Goal: Task Accomplishment & Management: Use online tool/utility

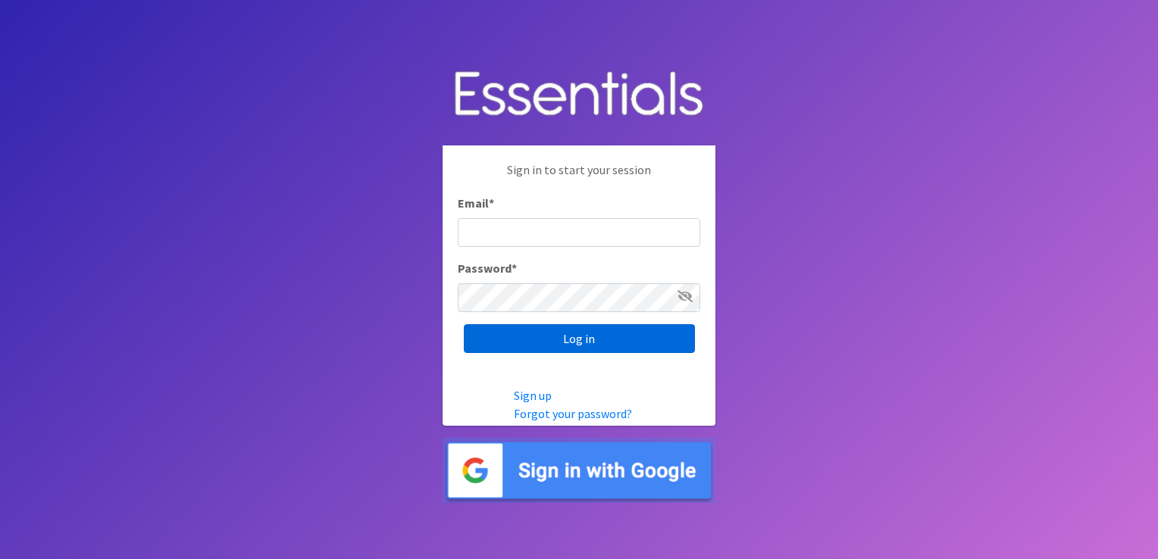
type input "[PERSON_NAME][EMAIL_ADDRESS][DOMAIN_NAME]"
click at [538, 344] on input "Log in" at bounding box center [579, 338] width 231 height 29
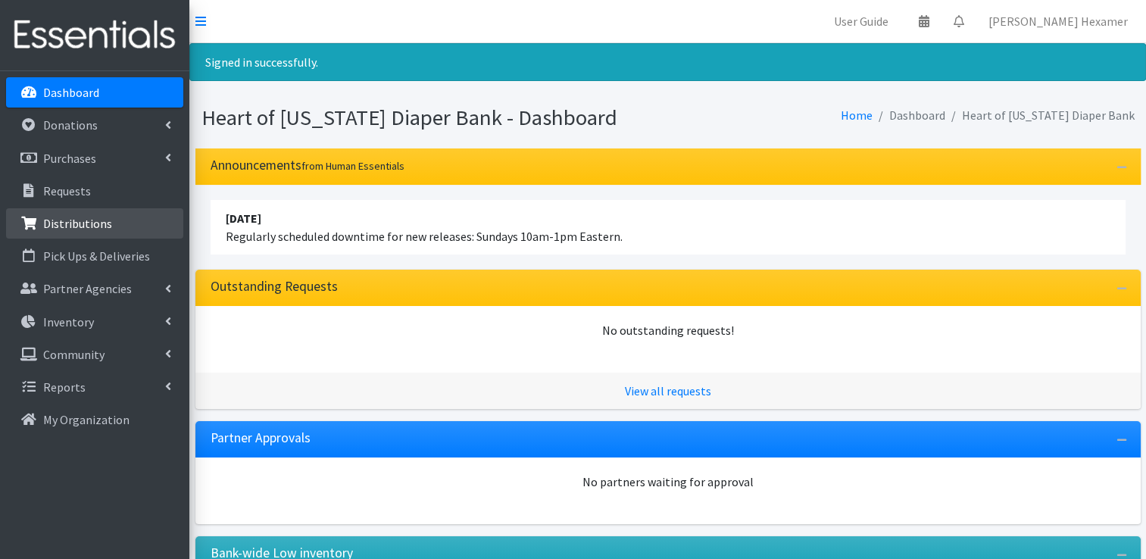
click at [66, 229] on p "Distributions" at bounding box center [77, 223] width 69 height 15
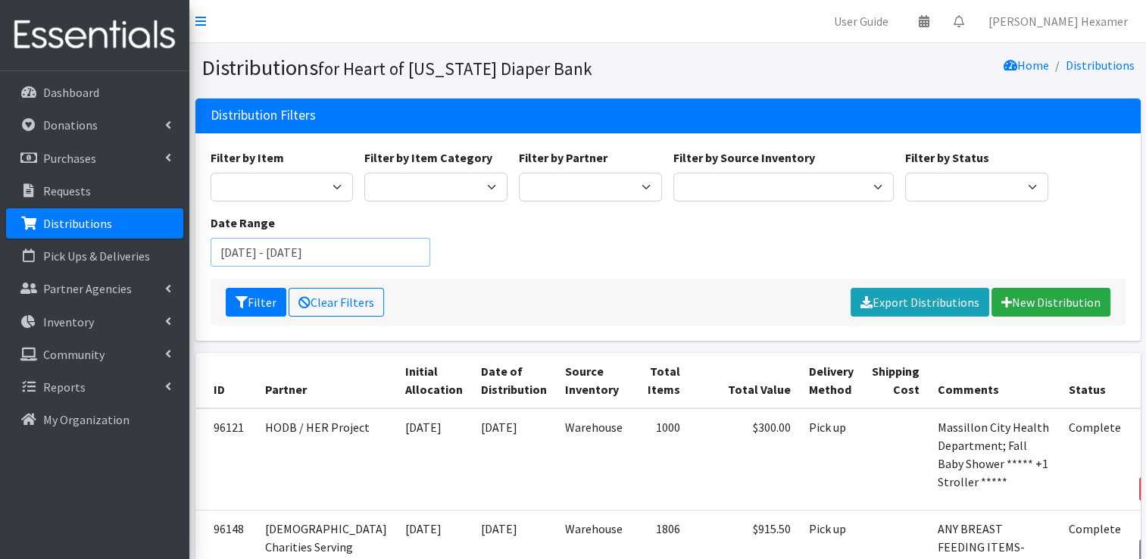
click at [321, 261] on input "August 6, 2025 - November 6, 2025" at bounding box center [321, 252] width 220 height 29
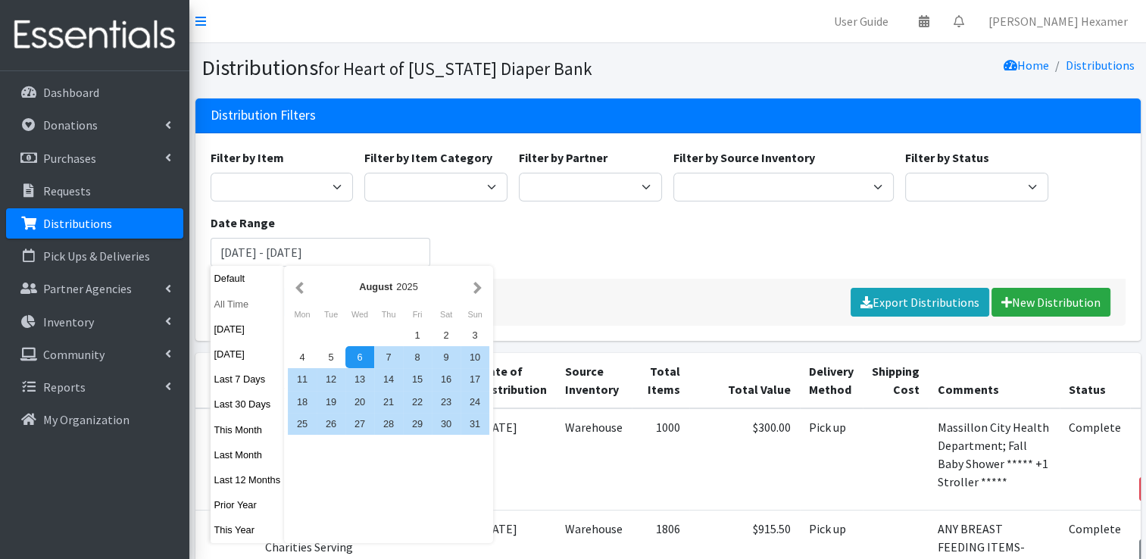
click at [247, 305] on button "All Time" at bounding box center [248, 304] width 74 height 22
type input "[DATE] - [DATE]"
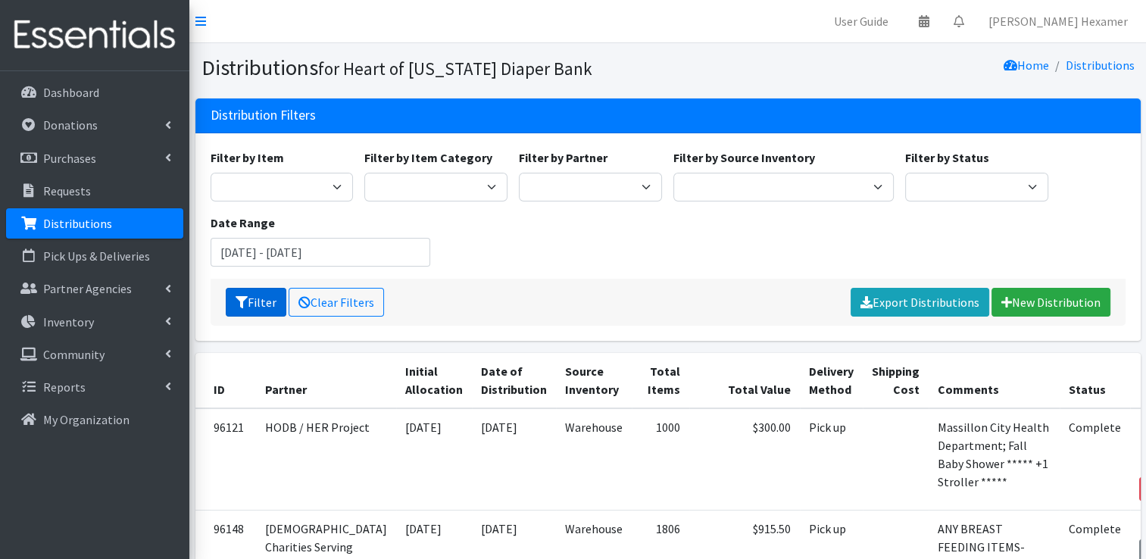
click at [247, 305] on button "Filter" at bounding box center [256, 302] width 61 height 29
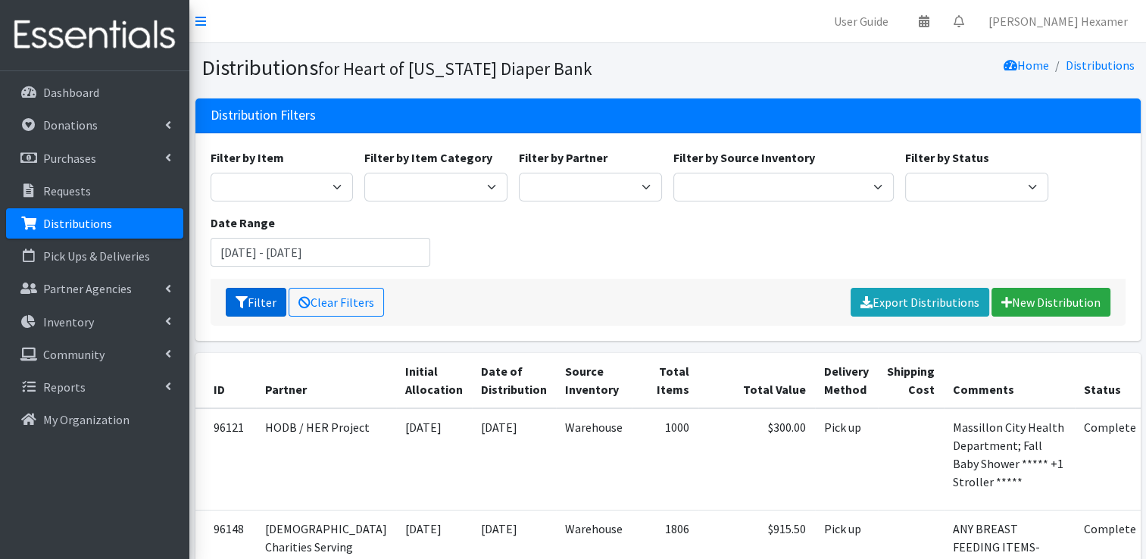
click at [256, 296] on button "Filter" at bounding box center [256, 302] width 61 height 29
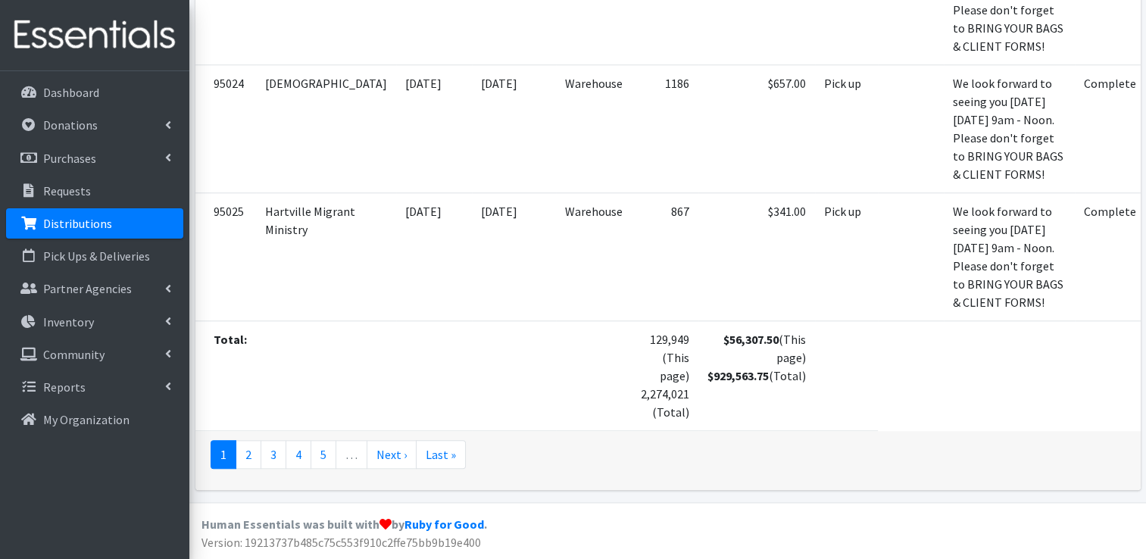
scroll to position [12336, 0]
click at [699, 423] on td "$56,307.50 (This page) $929,563.75 (Total)" at bounding box center [757, 375] width 117 height 110
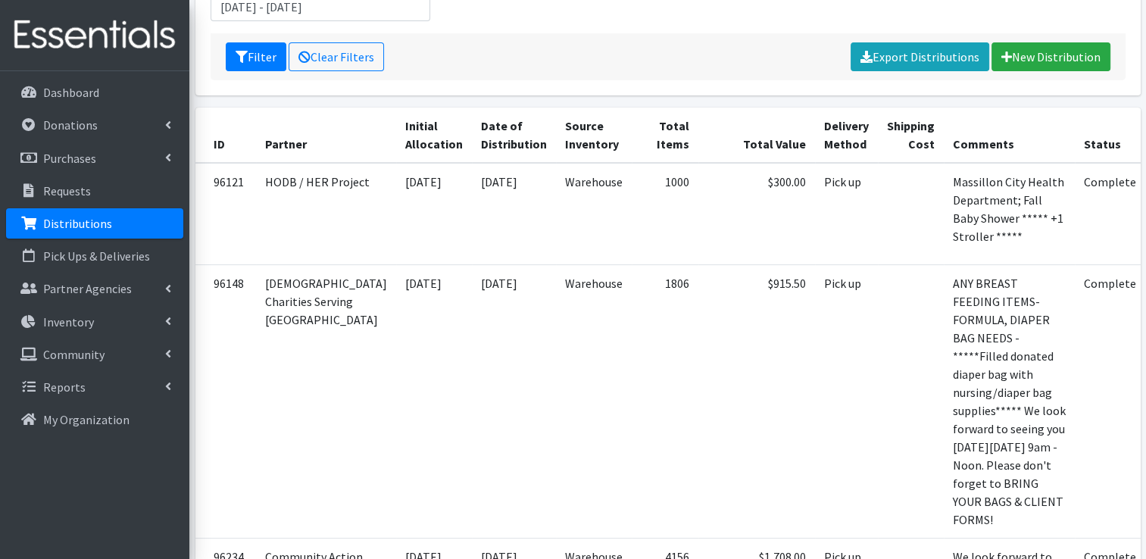
scroll to position [7, 0]
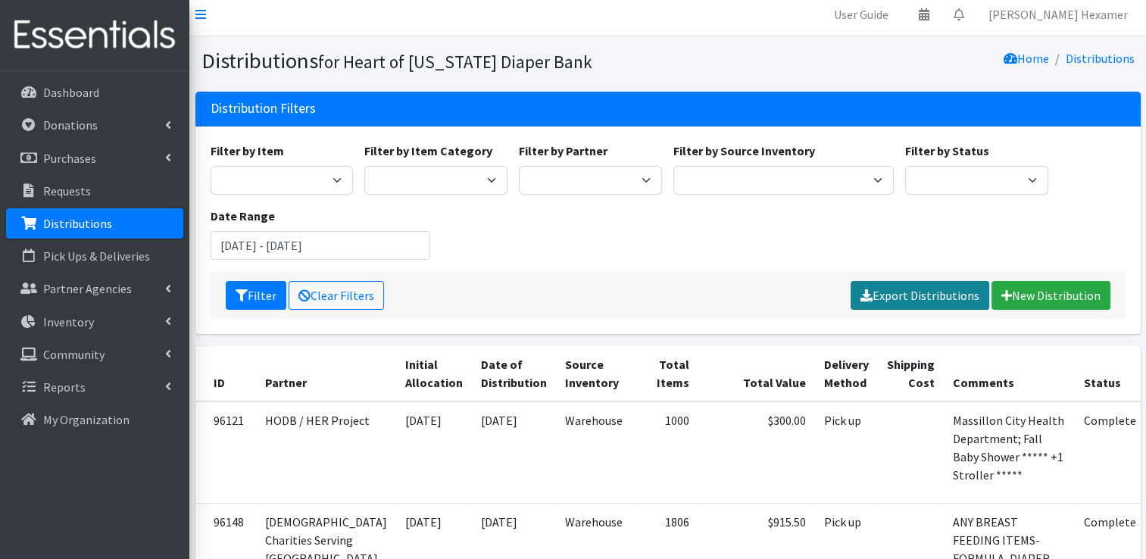
click at [965, 294] on link "Export Distributions" at bounding box center [920, 295] width 139 height 29
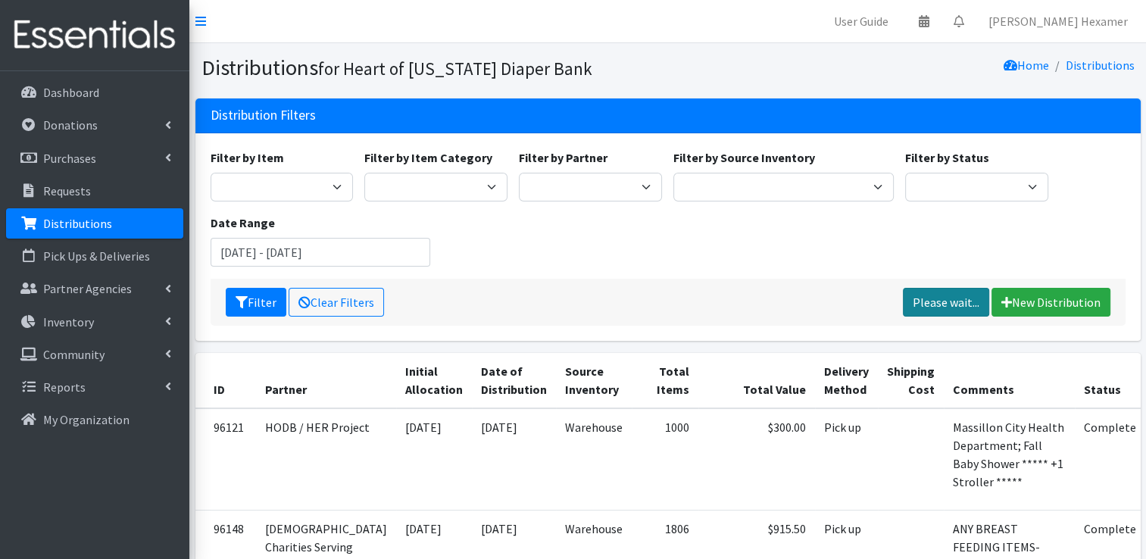
scroll to position [12336, 0]
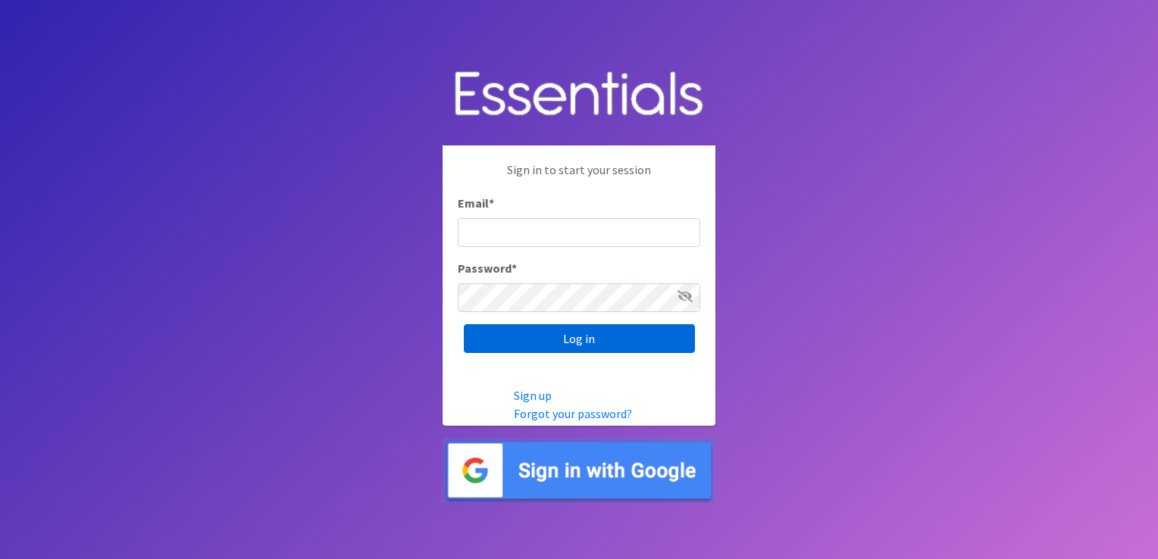
type input "[PERSON_NAME][EMAIL_ADDRESS][DOMAIN_NAME]"
click at [600, 346] on input "Log in" at bounding box center [579, 338] width 231 height 29
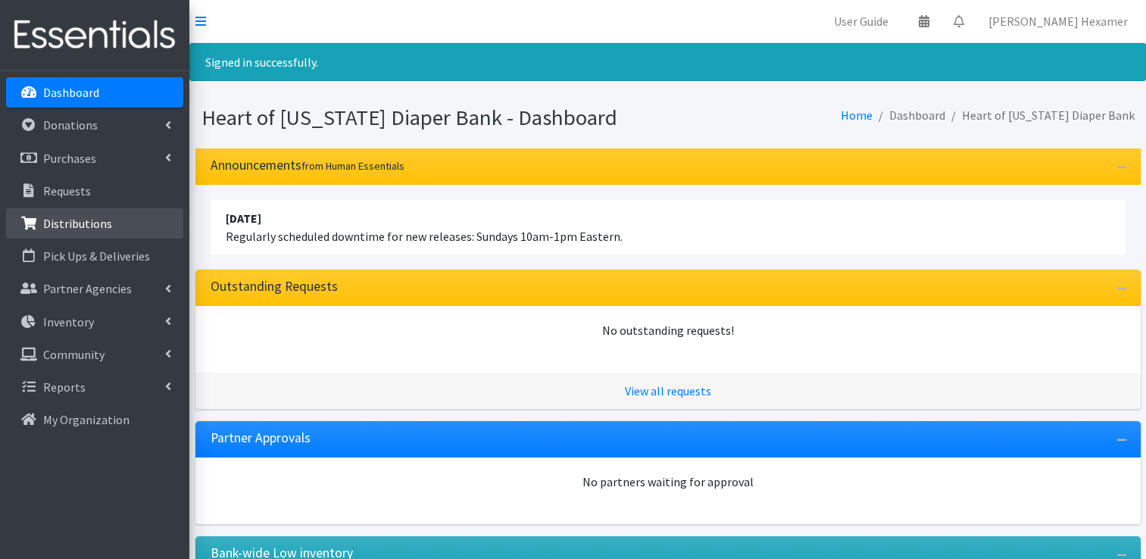
click at [115, 236] on link "Distributions" at bounding box center [94, 223] width 177 height 30
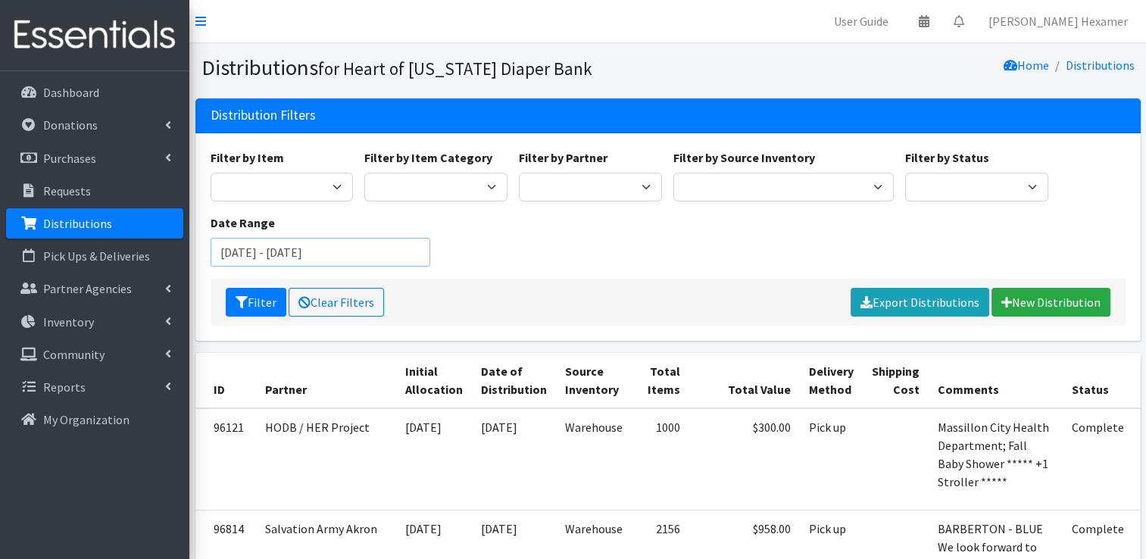
click at [235, 251] on input "[DATE] - [DATE]" at bounding box center [321, 252] width 220 height 29
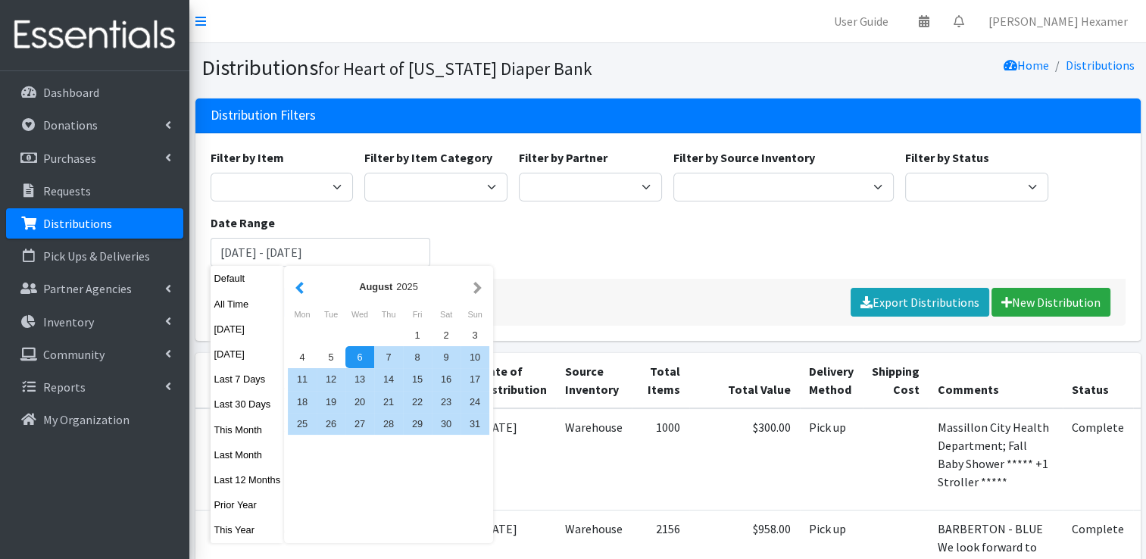
click at [298, 292] on button "button" at bounding box center [300, 286] width 16 height 19
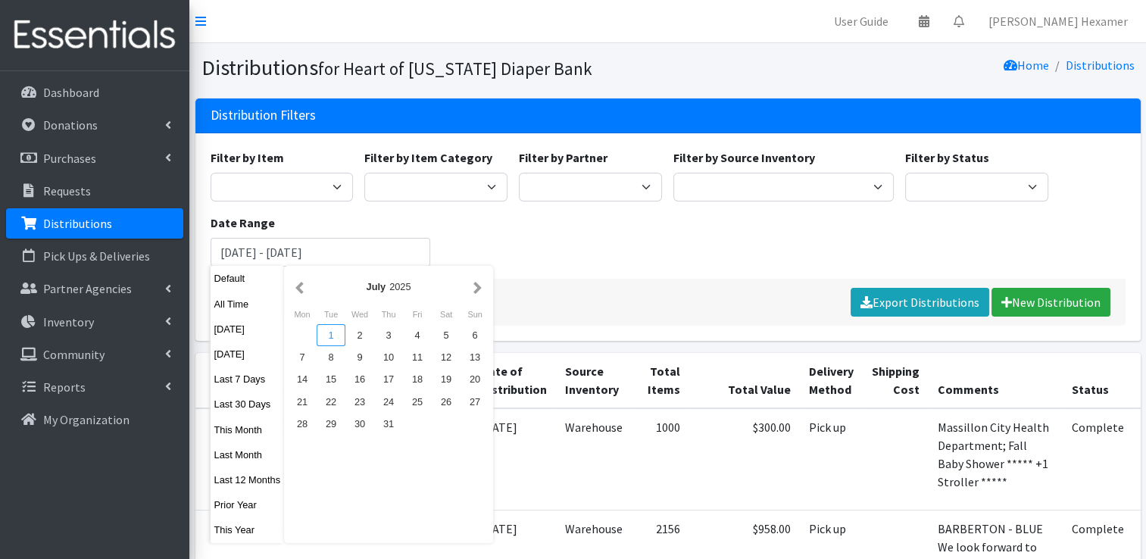
click at [330, 326] on div "1" at bounding box center [331, 335] width 29 height 22
click at [467, 289] on div "July 2025" at bounding box center [389, 287] width 162 height 14
drag, startPoint x: 467, startPoint y: 289, endPoint x: 479, endPoint y: 292, distance: 12.5
click at [479, 292] on button "button" at bounding box center [478, 286] width 16 height 19
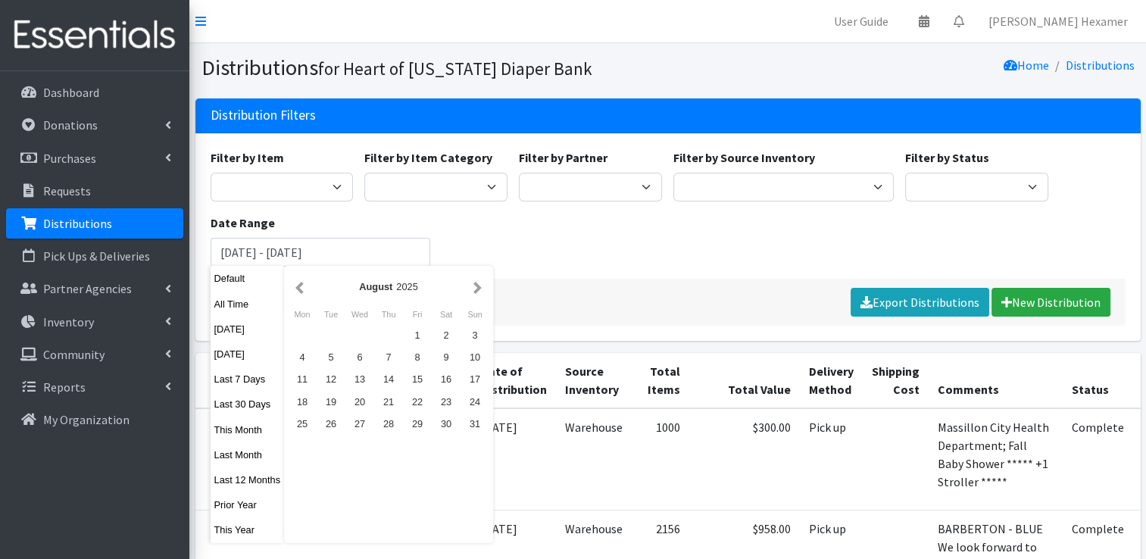
click at [479, 292] on button "button" at bounding box center [478, 286] width 16 height 19
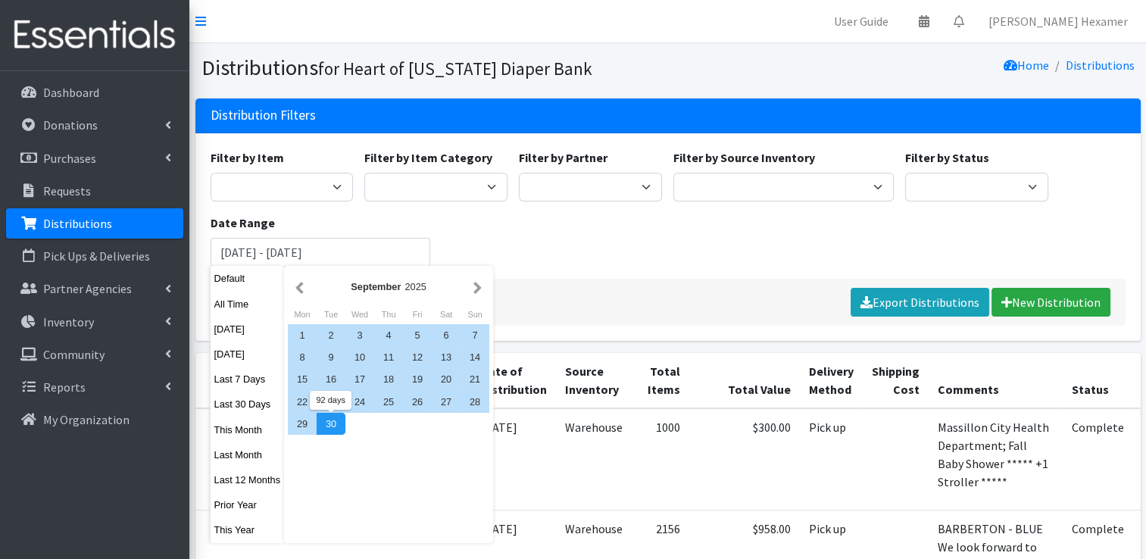
click at [333, 421] on div "30" at bounding box center [331, 424] width 29 height 22
type input "[DATE] - [DATE]"
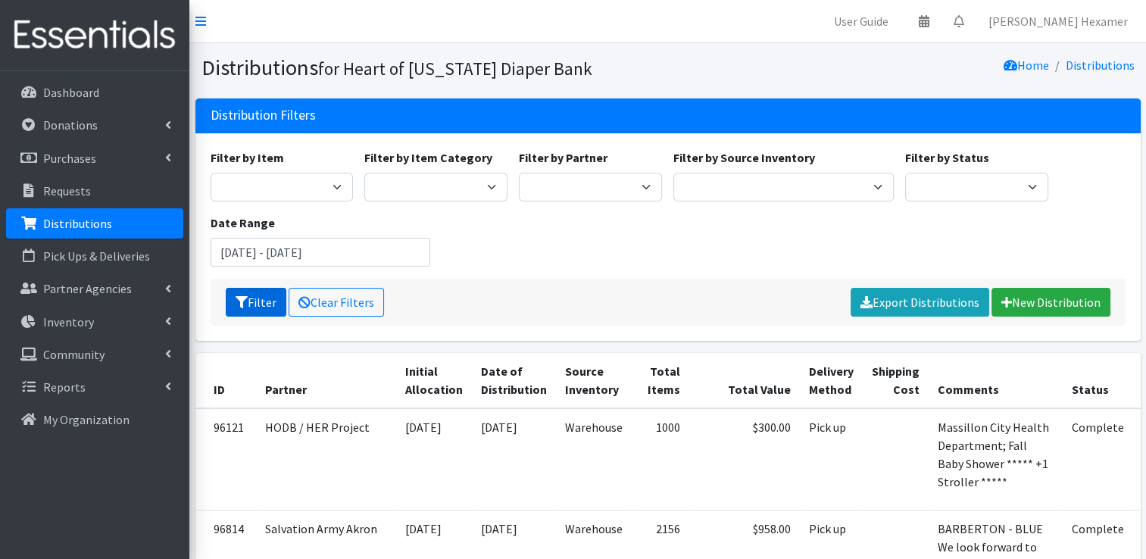
click at [267, 300] on button "Filter" at bounding box center [256, 302] width 61 height 29
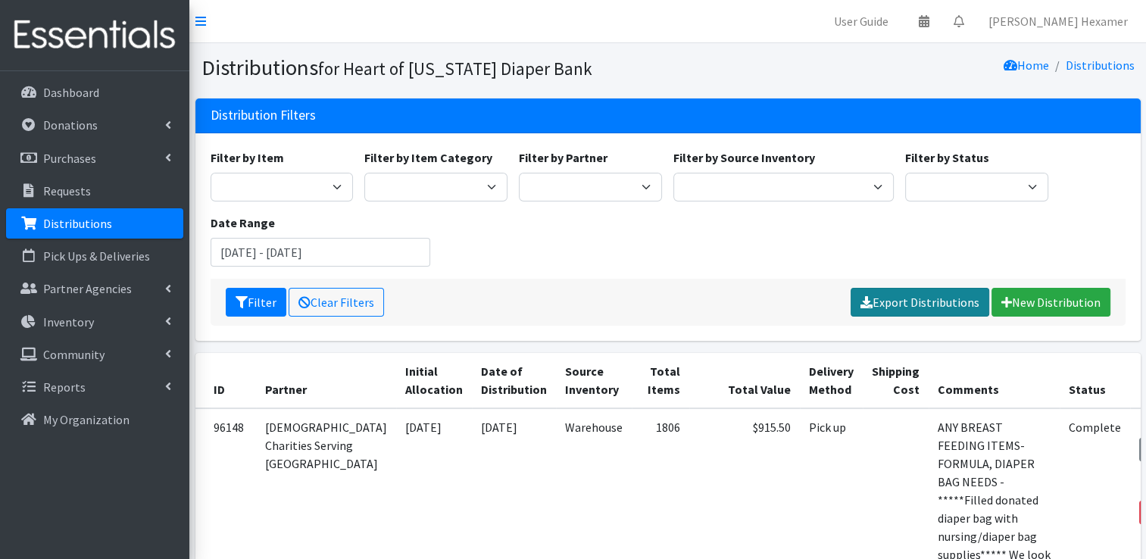
click at [949, 302] on link "Export Distributions" at bounding box center [920, 302] width 139 height 29
